Goal: Complete application form

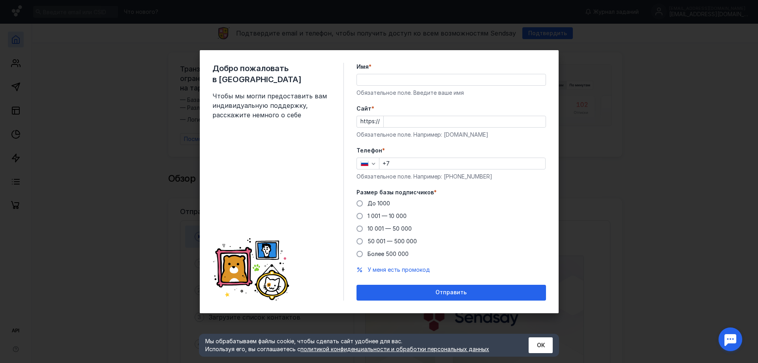
click at [430, 81] on input "Имя *" at bounding box center [451, 79] width 189 height 11
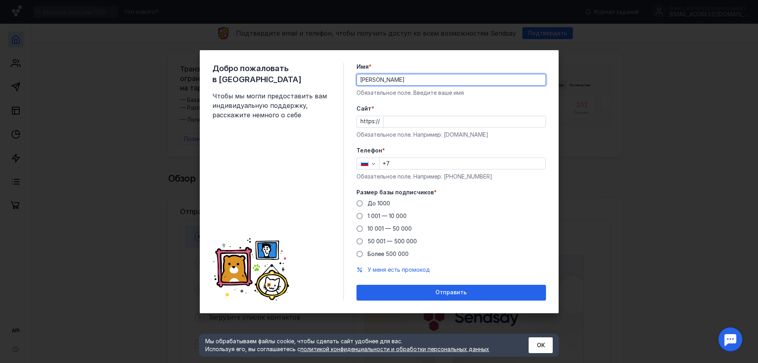
type input "[PERSON_NAME]"
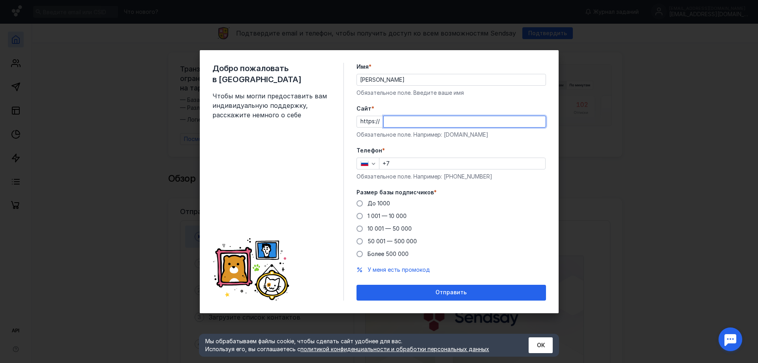
click at [392, 122] on input "Cайт *" at bounding box center [465, 121] width 162 height 11
paste input "[DOMAIN_NAME][URL]"
type input "[DOMAIN_NAME][URL]"
click at [410, 165] on input "+7" at bounding box center [463, 163] width 166 height 11
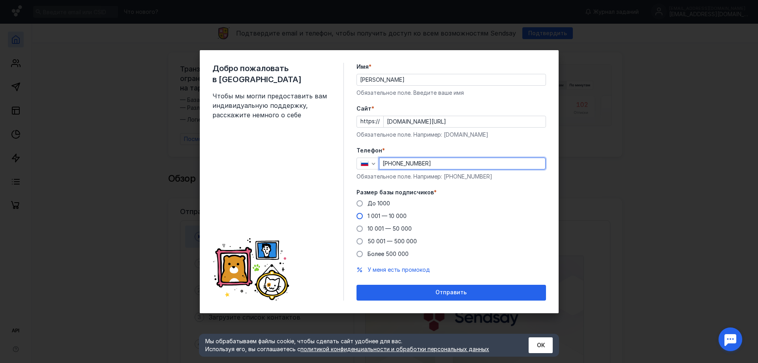
type input "[PHONE_NUMBER]"
click at [392, 216] on span "1 001 — 10 000" at bounding box center [387, 215] width 39 height 7
click at [0, 0] on input "1 001 — 10 000" at bounding box center [0, 0] width 0 height 0
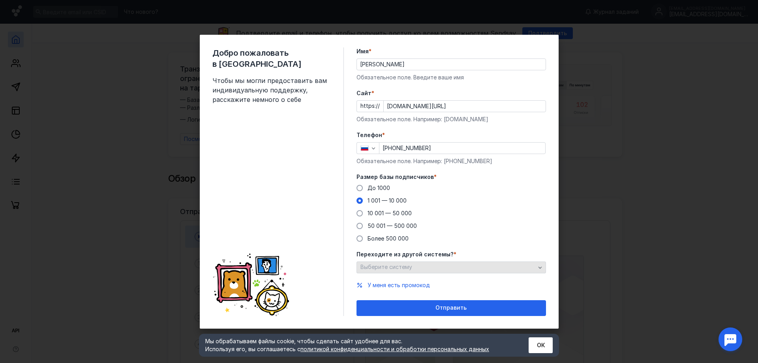
click at [479, 269] on div "Выберите систему" at bounding box center [448, 267] width 179 height 7
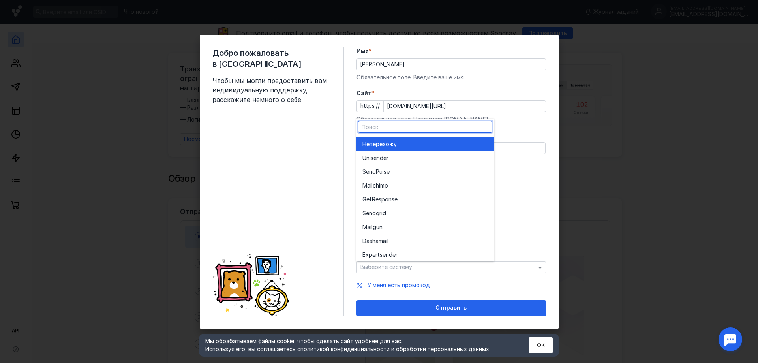
click at [412, 148] on div "Не перехожу" at bounding box center [426, 144] width 126 height 8
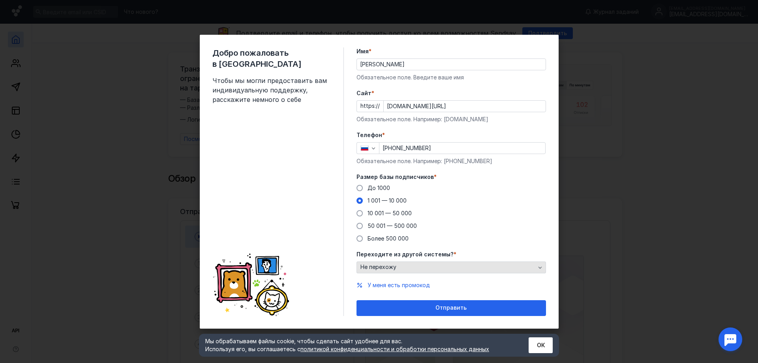
click at [395, 269] on span "Не перехожу" at bounding box center [379, 267] width 36 height 7
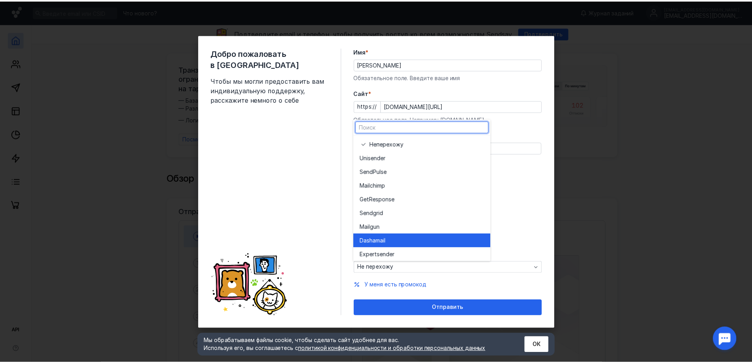
scroll to position [43, 0]
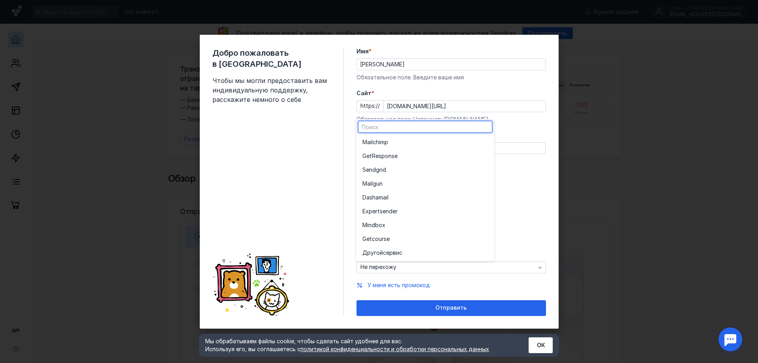
click at [493, 287] on div "У меня есть промокод" at bounding box center [452, 285] width 190 height 8
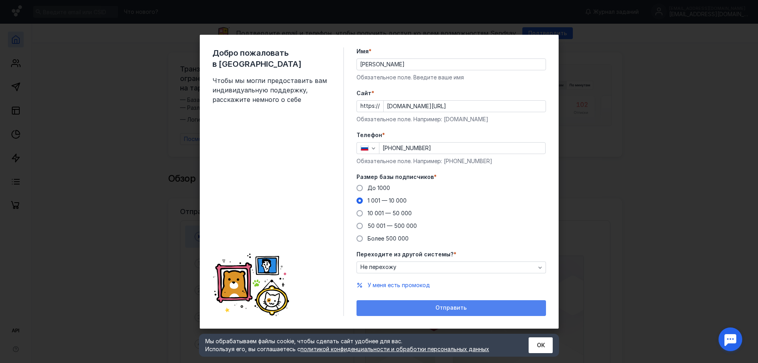
click at [456, 309] on span "Отправить" at bounding box center [451, 308] width 31 height 7
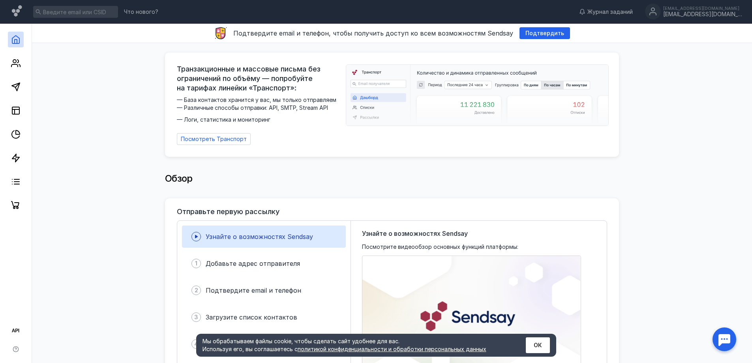
click at [537, 341] on button "ОК" at bounding box center [538, 345] width 24 height 16
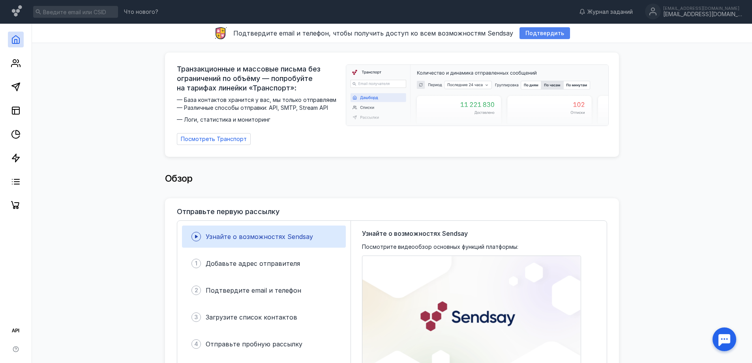
click at [540, 36] on span "Подтвердить" at bounding box center [545, 33] width 39 height 7
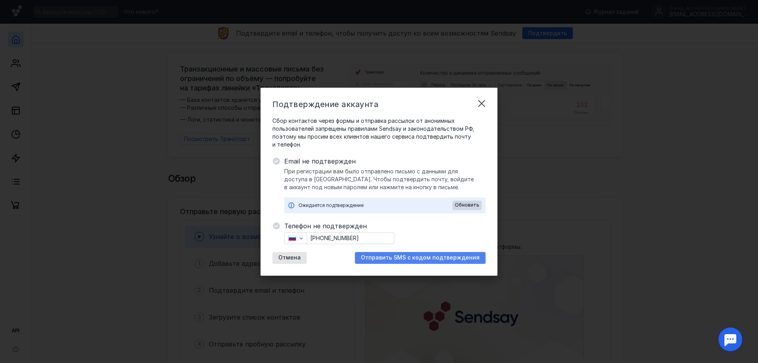
click at [408, 259] on span "Отправить SMS с кодом подтверждения" at bounding box center [420, 257] width 119 height 7
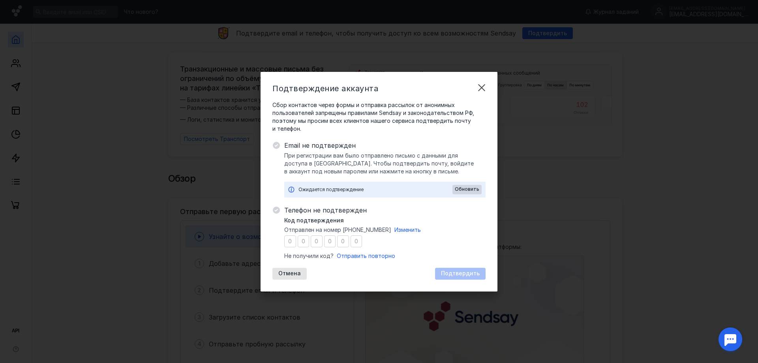
type input "7"
type input "8"
type input "7"
type input "9"
type input "2"
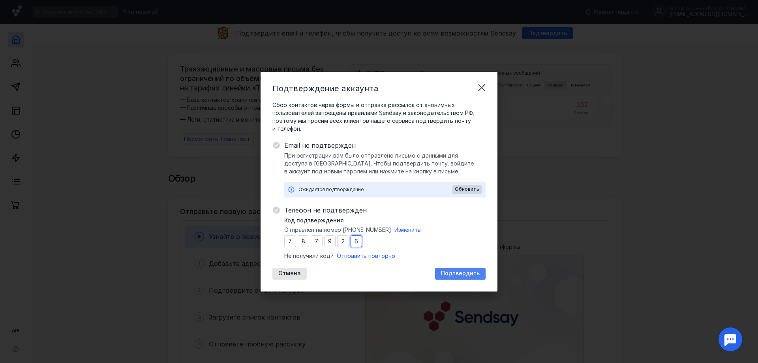
type input "6"
click at [466, 275] on span "Подтвердить" at bounding box center [460, 273] width 39 height 7
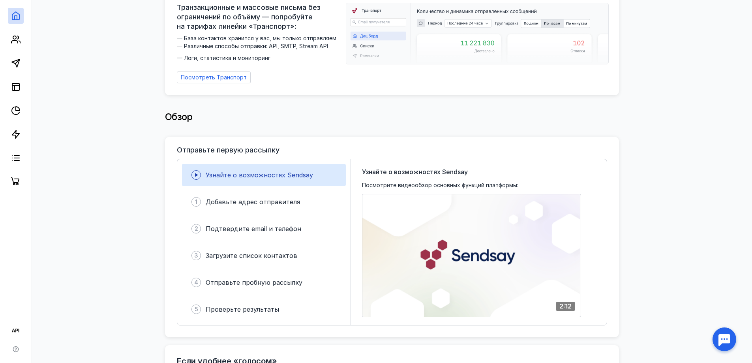
scroll to position [0, 0]
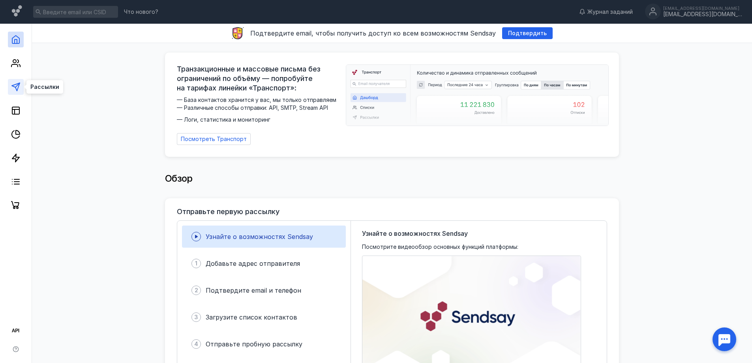
click at [16, 89] on icon at bounding box center [15, 86] width 9 height 9
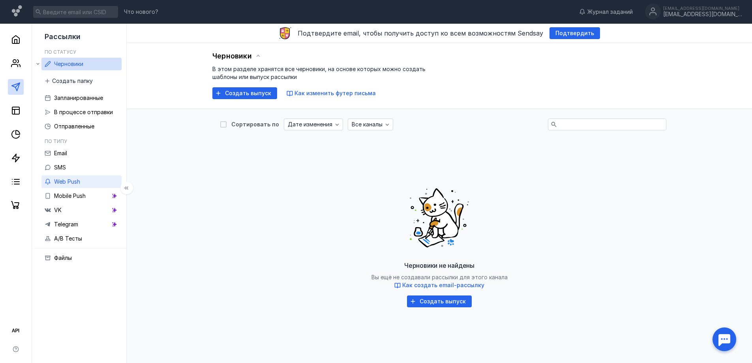
click at [84, 183] on link "Web Push" at bounding box center [81, 181] width 80 height 13
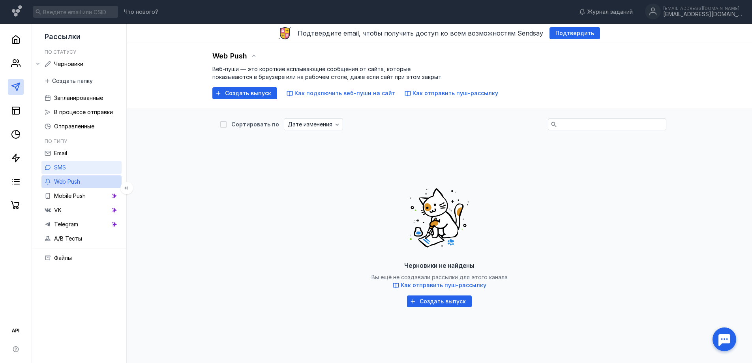
click at [68, 168] on link "SMS" at bounding box center [81, 167] width 80 height 13
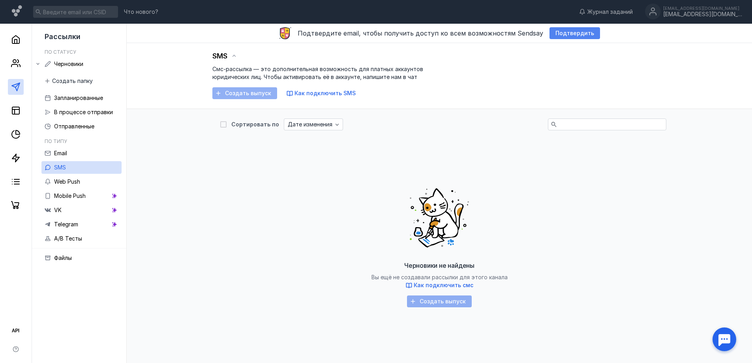
click at [556, 34] on span "Подтвердить" at bounding box center [575, 33] width 39 height 7
click at [55, 214] on div "VK" at bounding box center [58, 209] width 8 height 9
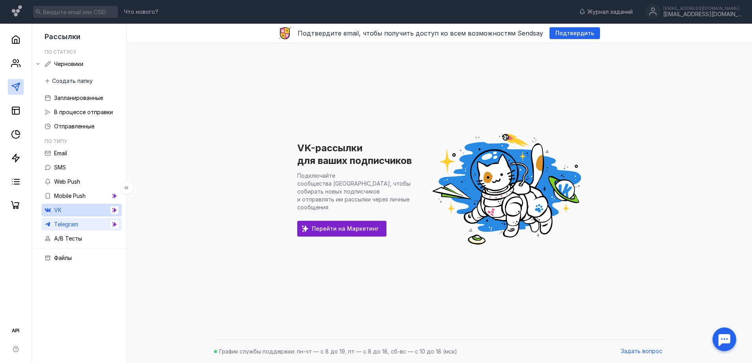
click at [85, 223] on link "Telegram" at bounding box center [81, 224] width 80 height 13
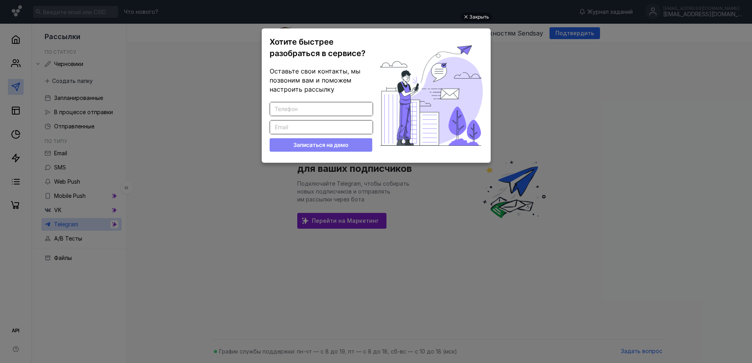
click at [85, 214] on ul "Закрыть Хотите быстрее разобраться в сервисе? Оставьте свои контакты, мы позвон…" at bounding box center [376, 182] width 752 height 363
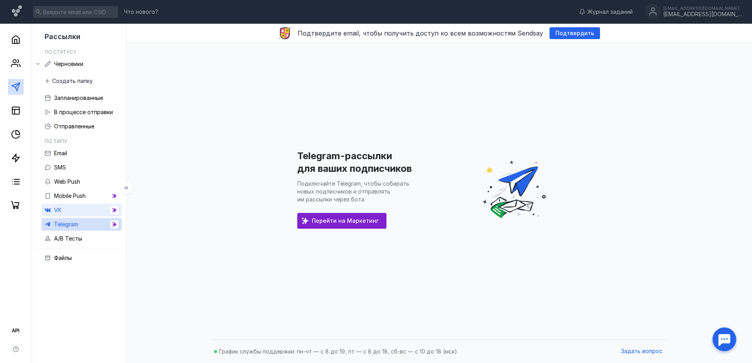
click at [63, 214] on link "VK" at bounding box center [81, 210] width 80 height 13
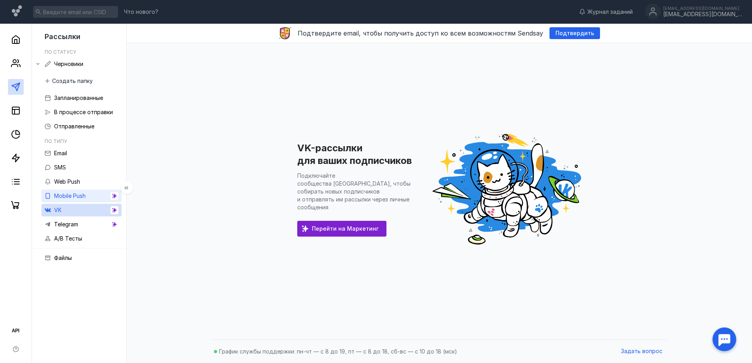
click at [77, 196] on span "Mobile Push" at bounding box center [70, 195] width 32 height 7
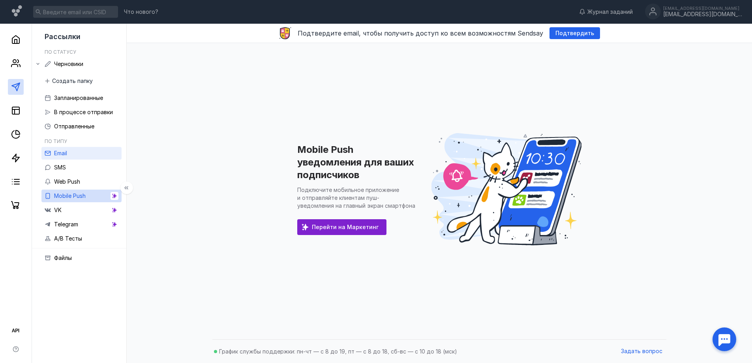
click at [79, 155] on link "Email" at bounding box center [81, 153] width 80 height 13
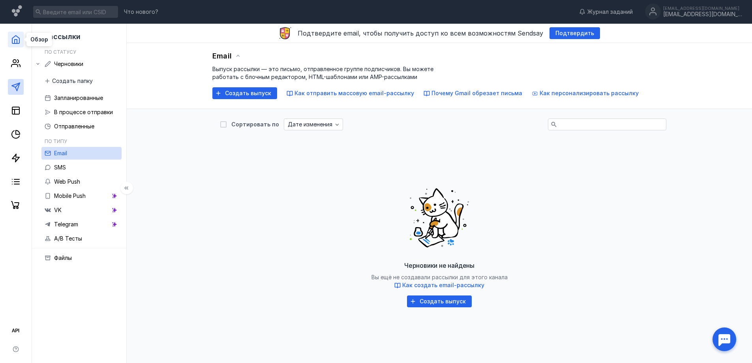
click at [19, 42] on icon at bounding box center [15, 40] width 7 height 8
